Goal: Obtain resource: Obtain resource

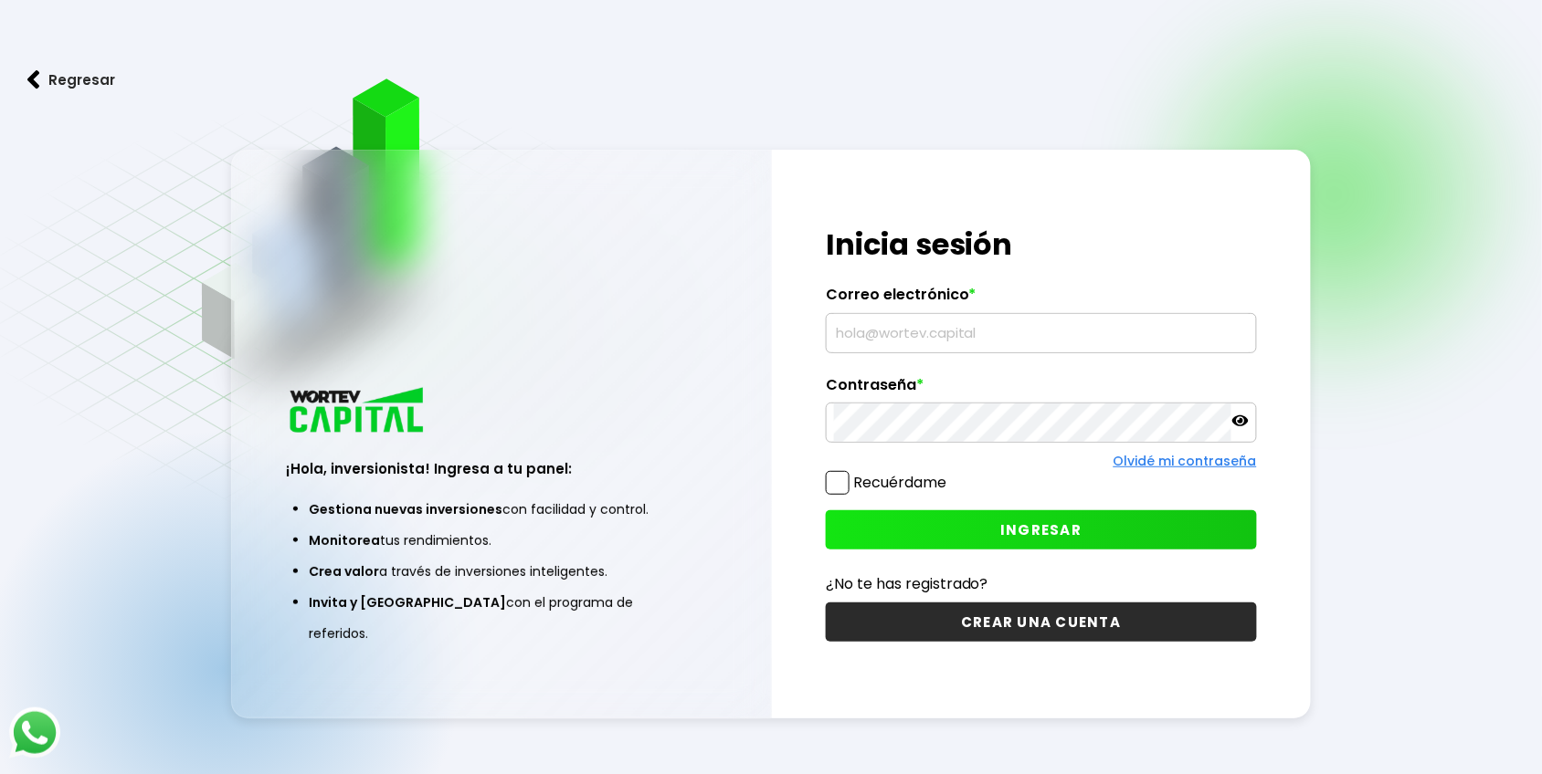
click at [927, 335] on input "text" at bounding box center [1041, 333] width 415 height 38
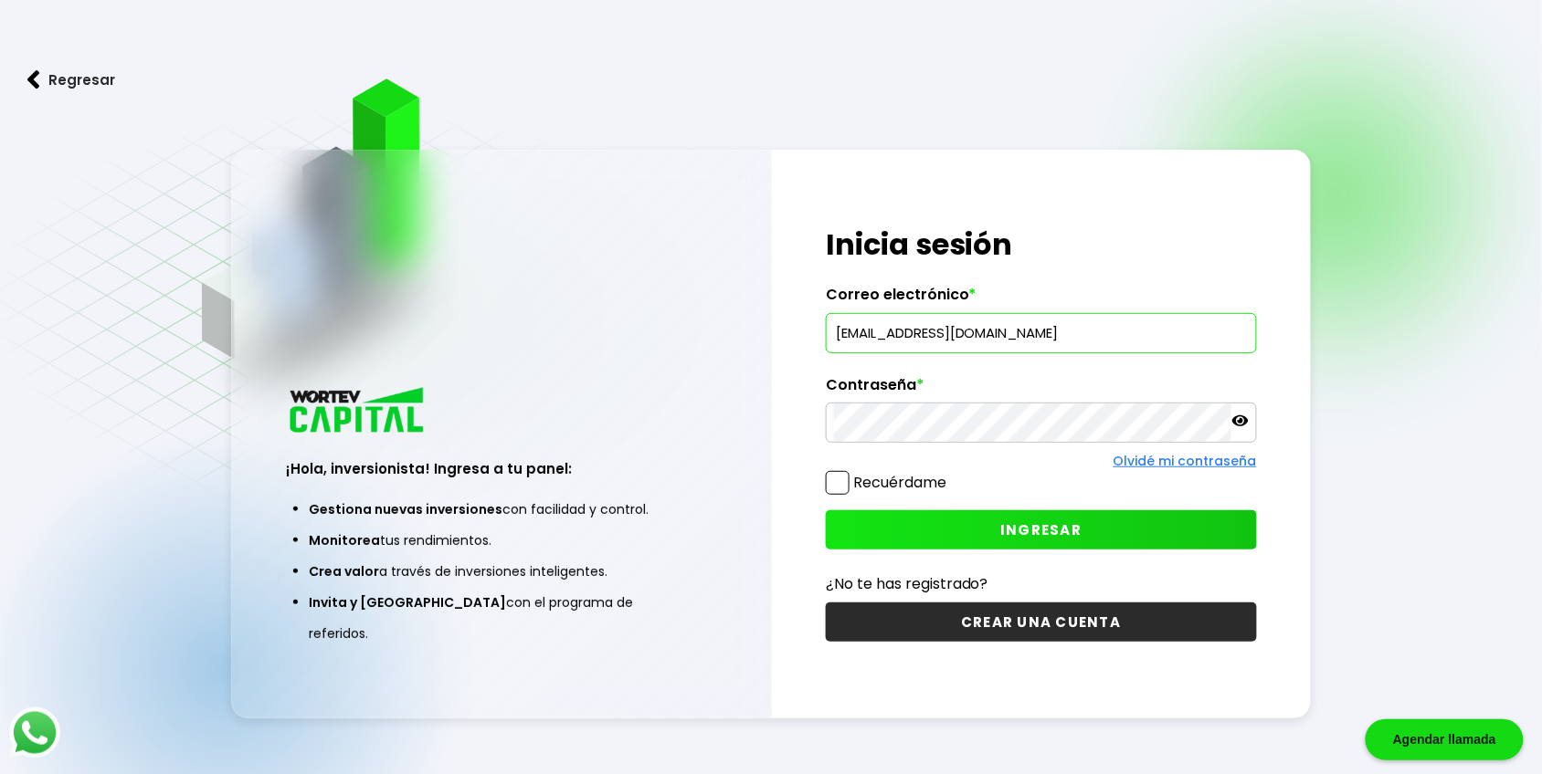
type input "[EMAIL_ADDRESS][DOMAIN_NAME]"
click at [1240, 421] on icon at bounding box center [1240, 421] width 16 height 11
click at [1074, 536] on span "INGRESAR" at bounding box center [1040, 530] width 81 height 19
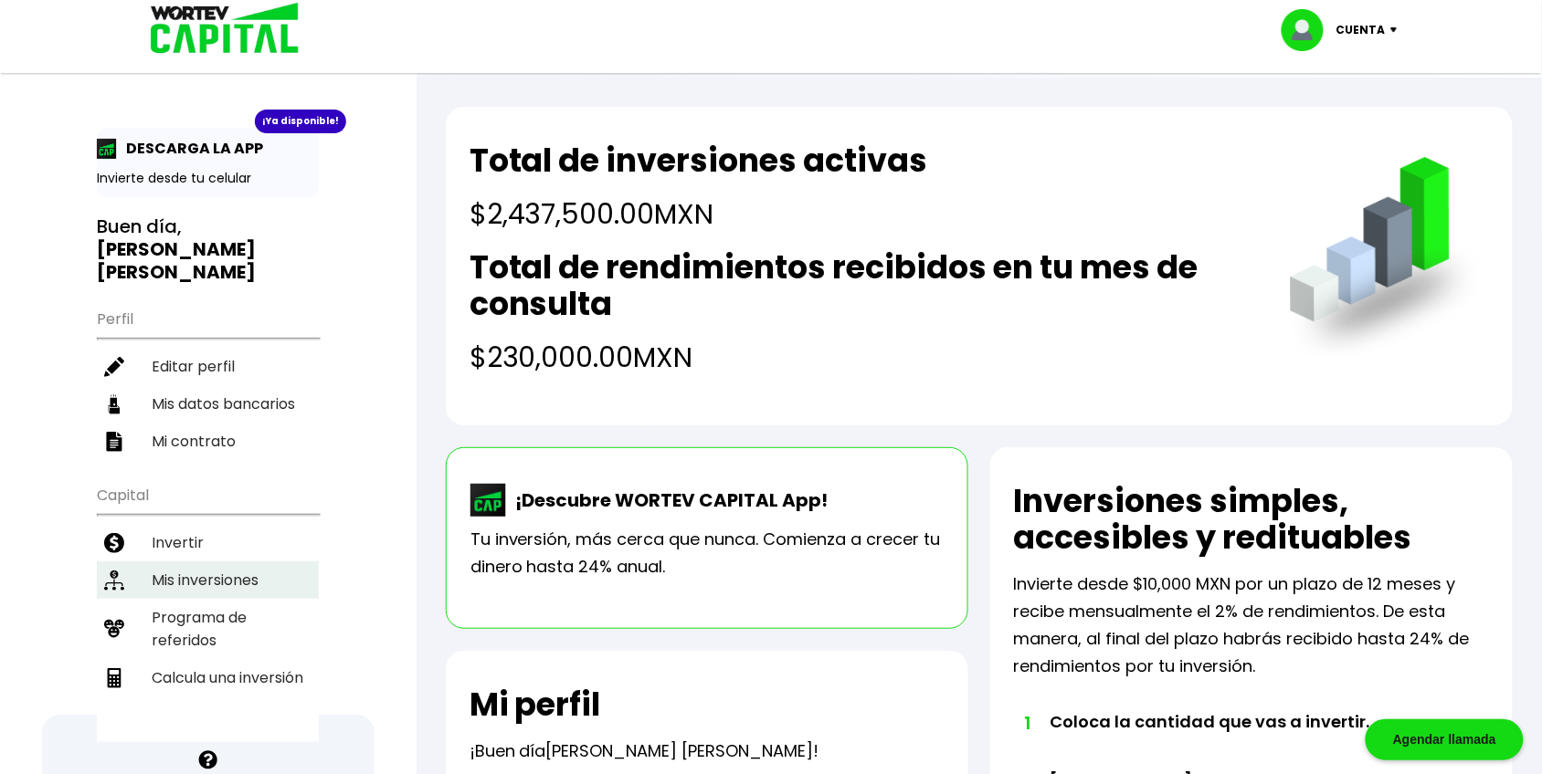
click at [189, 562] on li "Mis inversiones" at bounding box center [208, 580] width 222 height 37
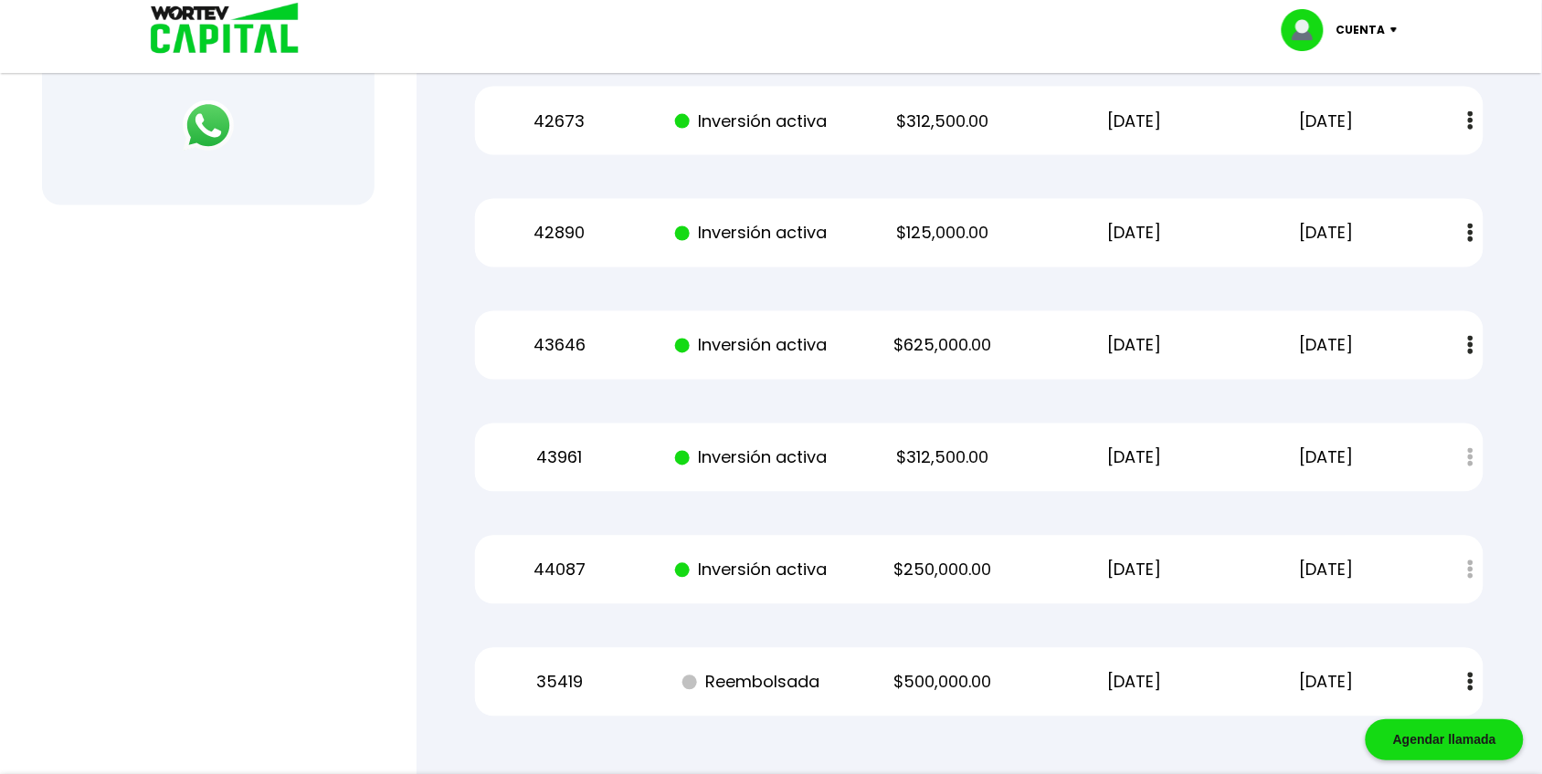
scroll to position [850, 0]
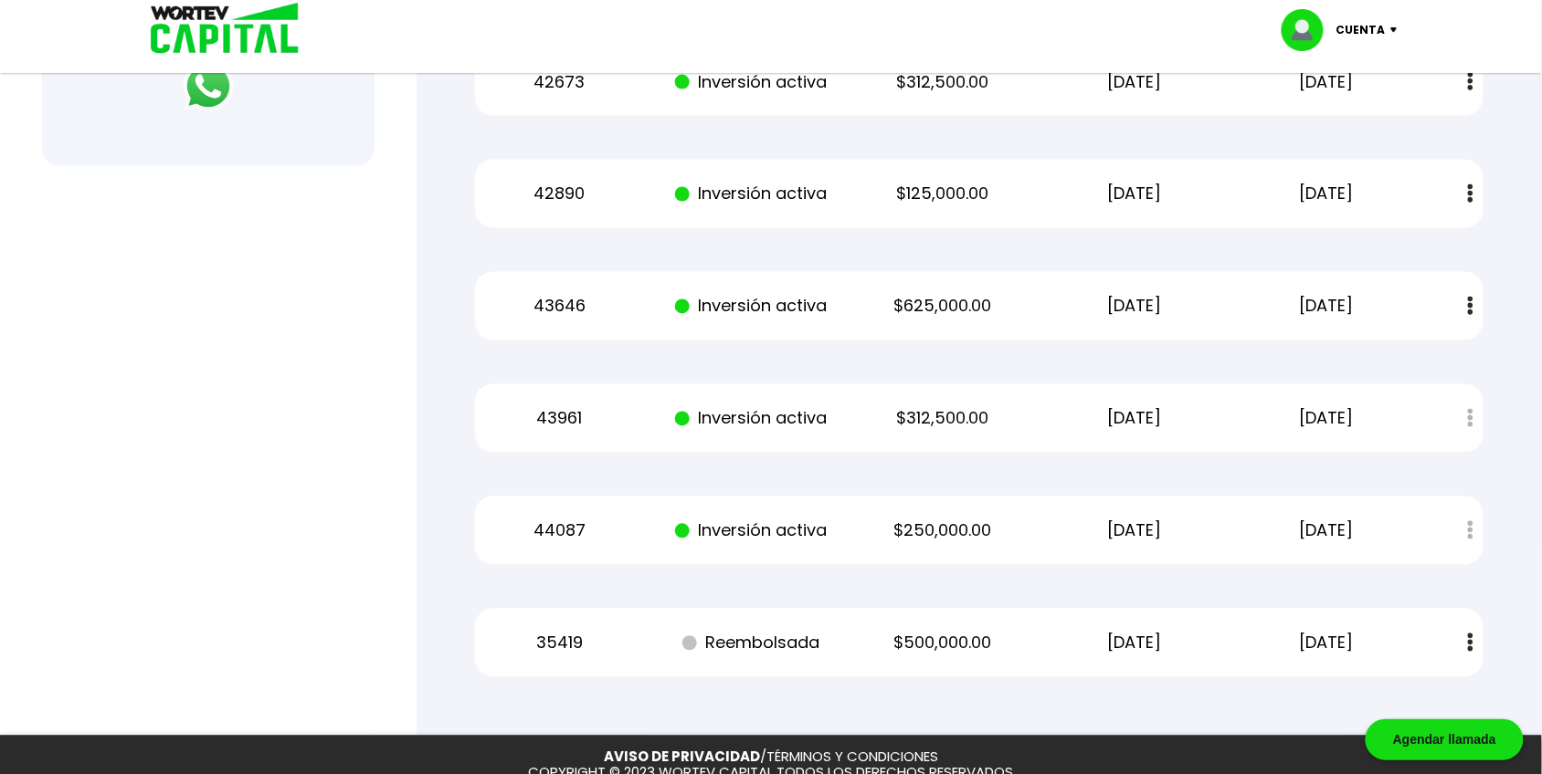
click at [1468, 647] on img at bounding box center [1470, 643] width 5 height 19
click at [311, 375] on div at bounding box center [771, 387] width 1542 height 774
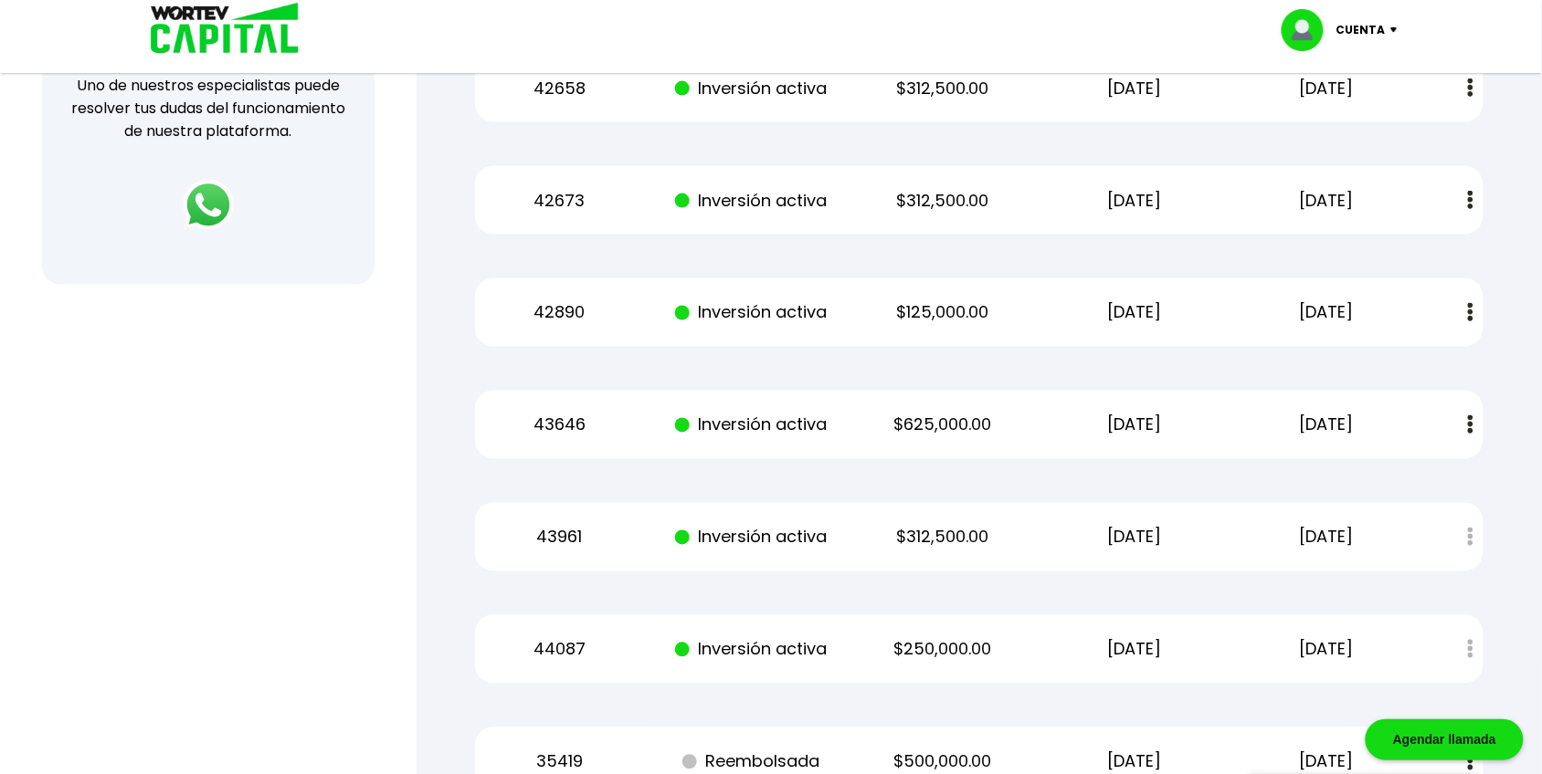
scroll to position [394, 0]
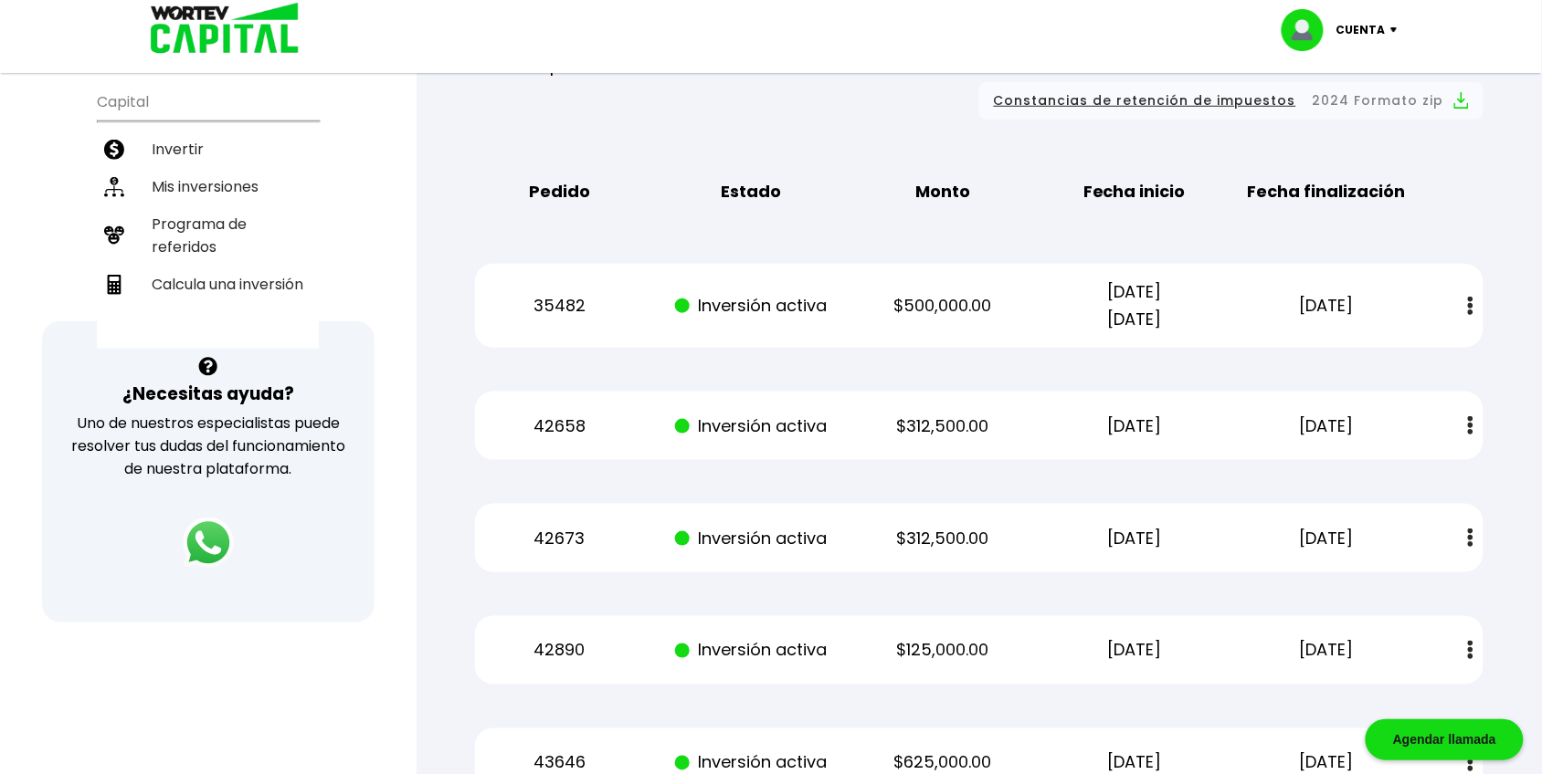
click at [1247, 100] on span "Constancias de retención de impuestos" at bounding box center [1145, 100] width 302 height 23
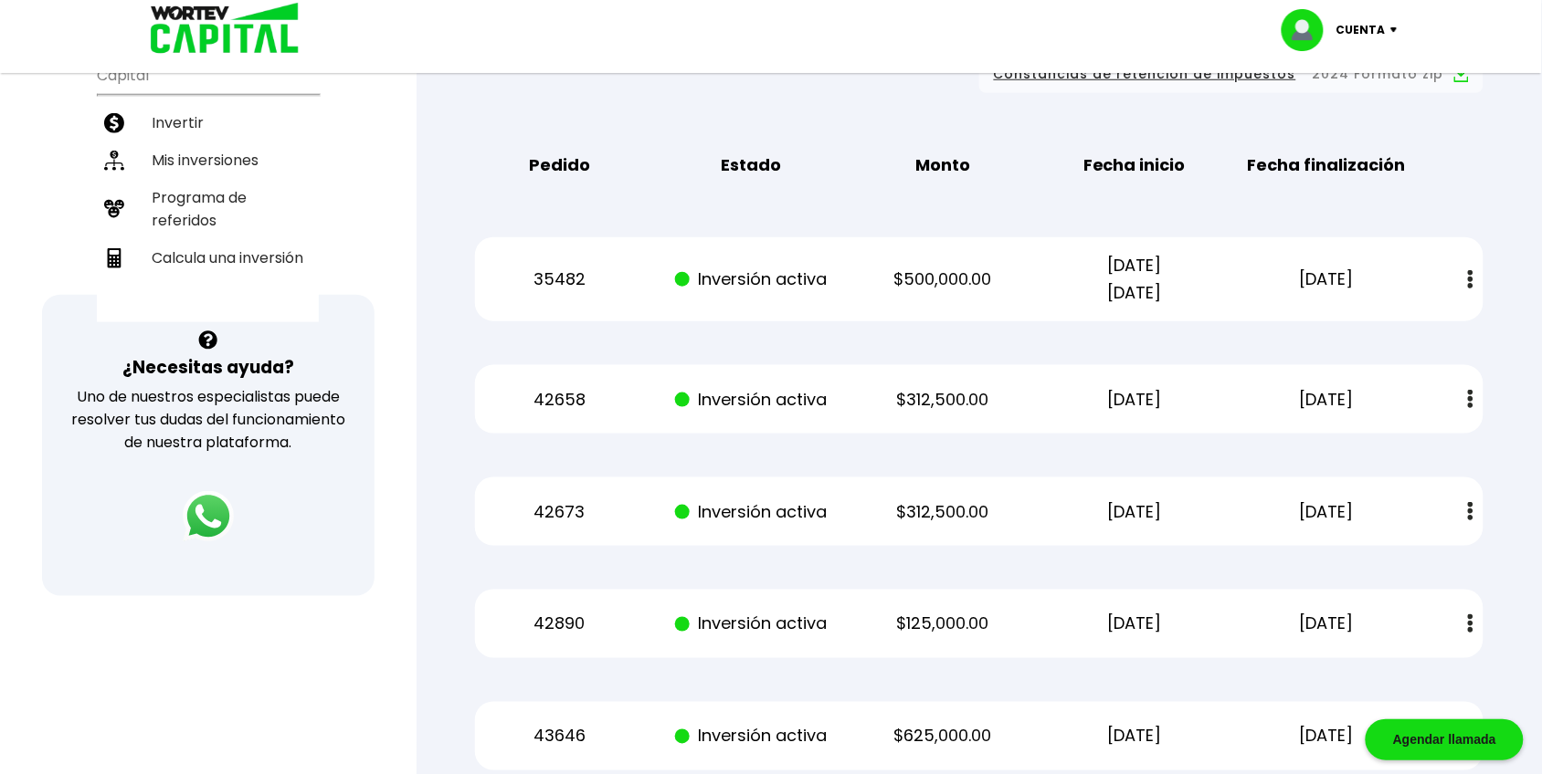
scroll to position [423, 0]
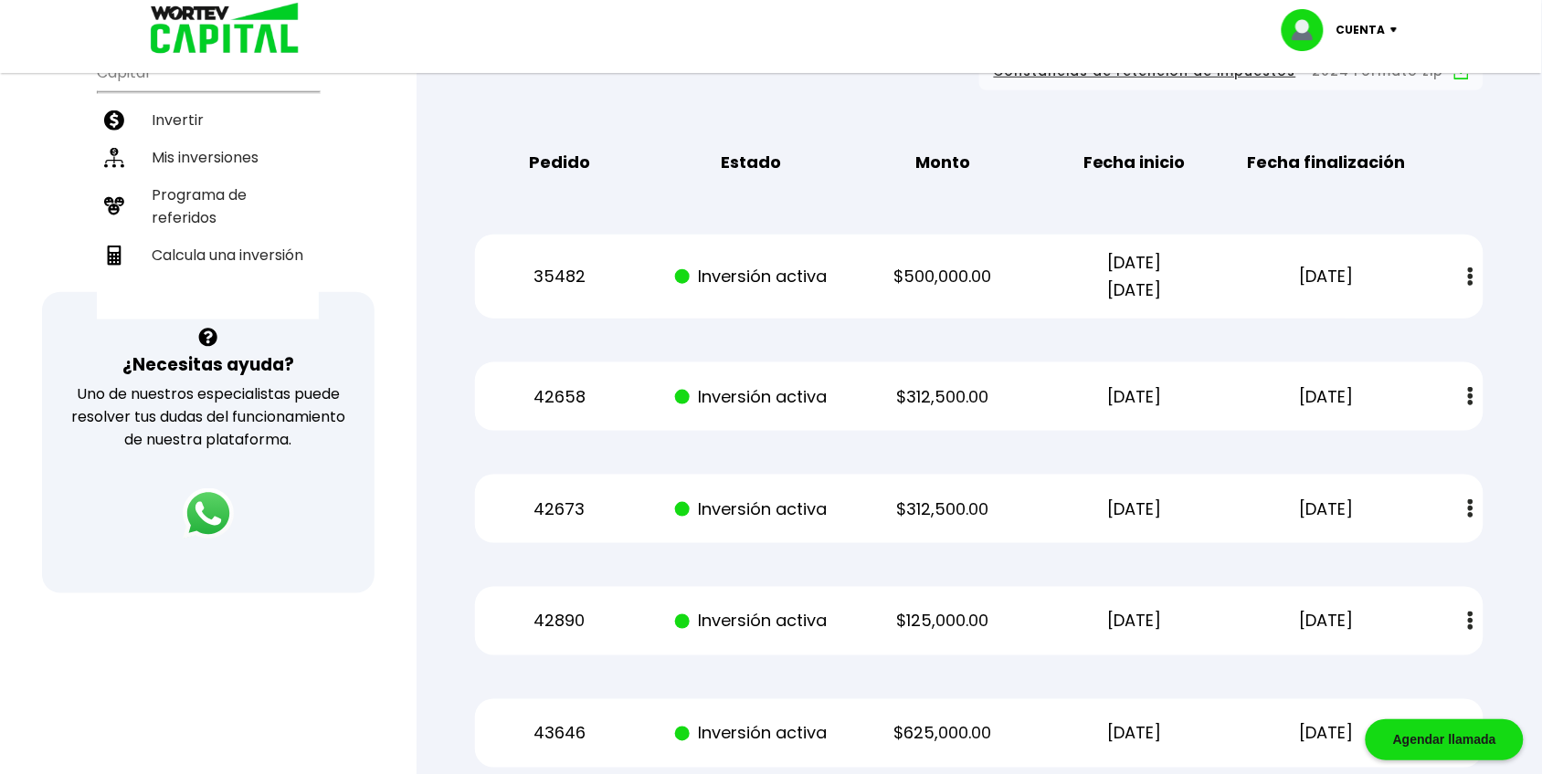
click at [1464, 276] on button at bounding box center [1470, 277] width 26 height 39
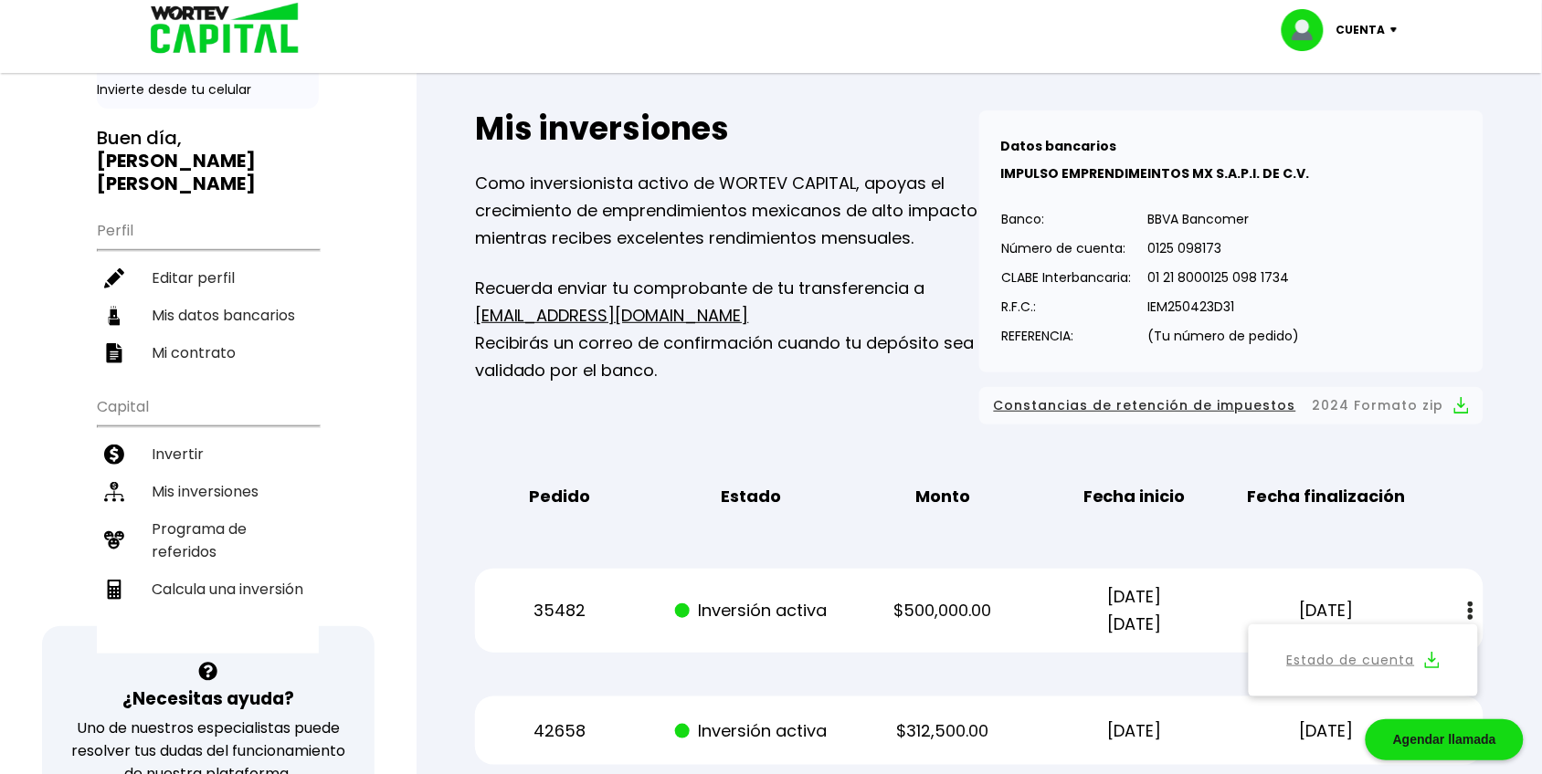
scroll to position [0, 0]
